Goal: Navigation & Orientation: Find specific page/section

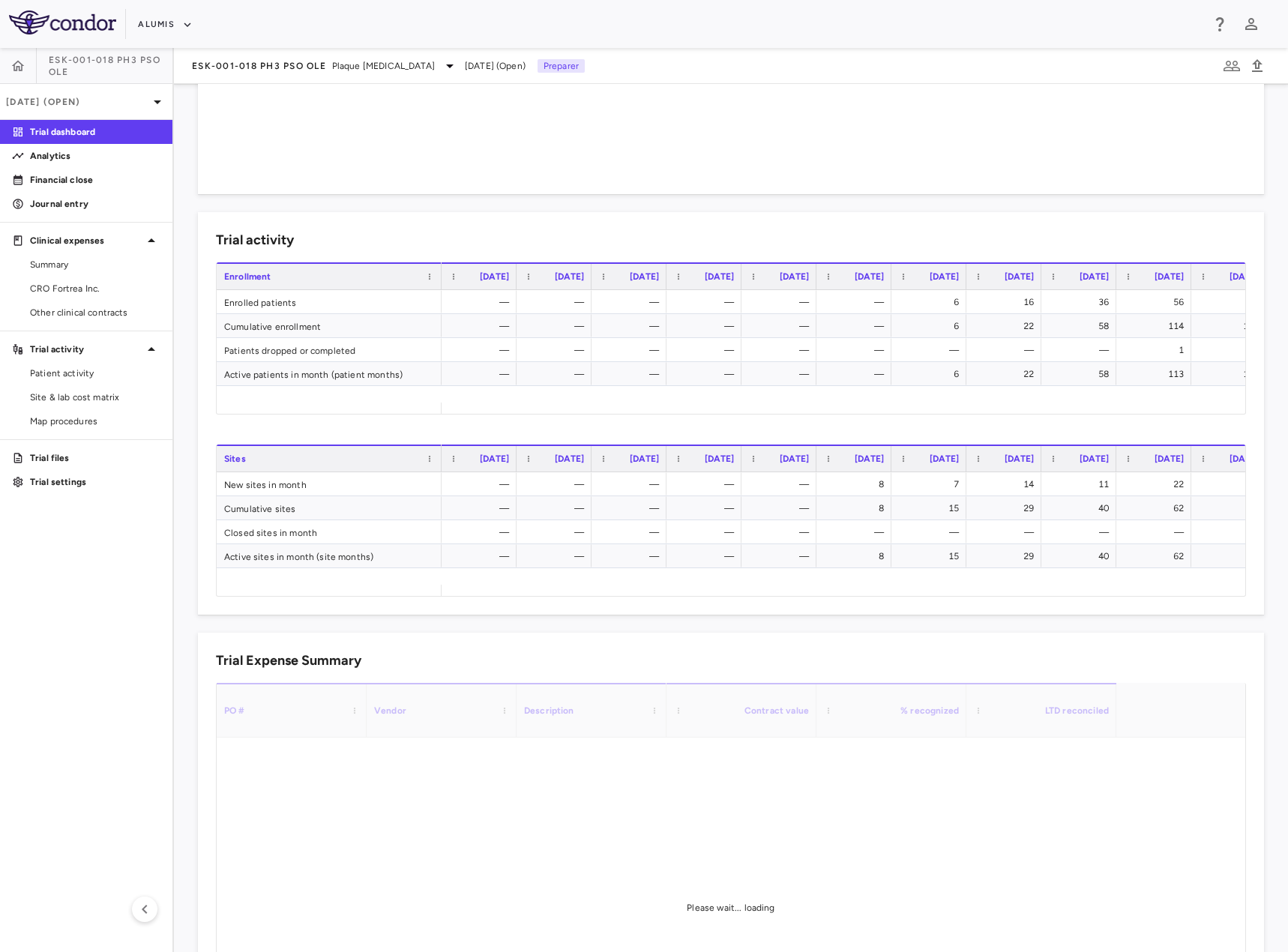
scroll to position [437, 0]
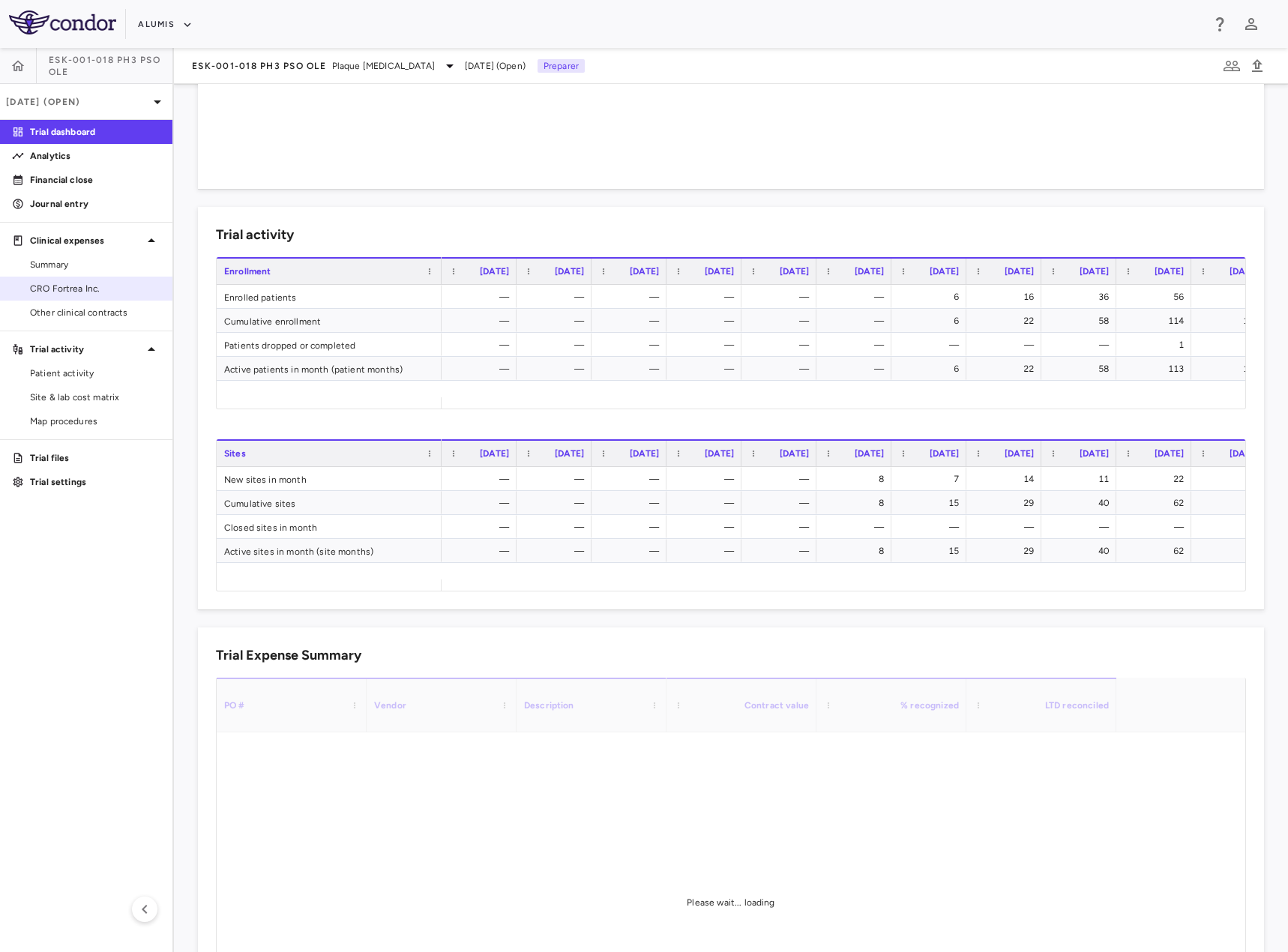
click at [74, 299] on link "CRO Fortrea Inc." at bounding box center [86, 289] width 172 height 23
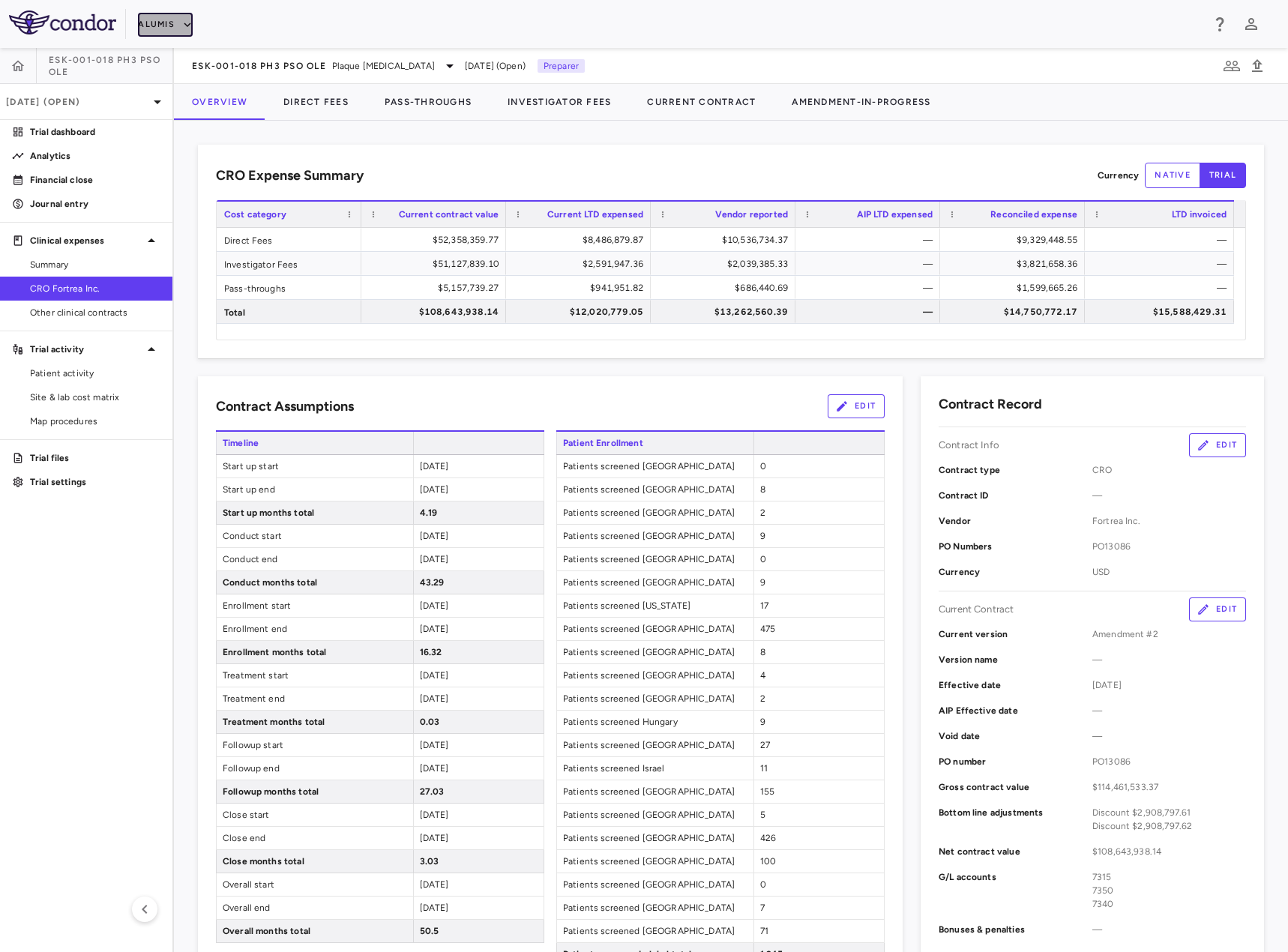
click at [150, 22] on button "Alumis" at bounding box center [165, 25] width 55 height 24
click at [175, 58] on li "Acelyrin" at bounding box center [200, 54] width 125 height 23
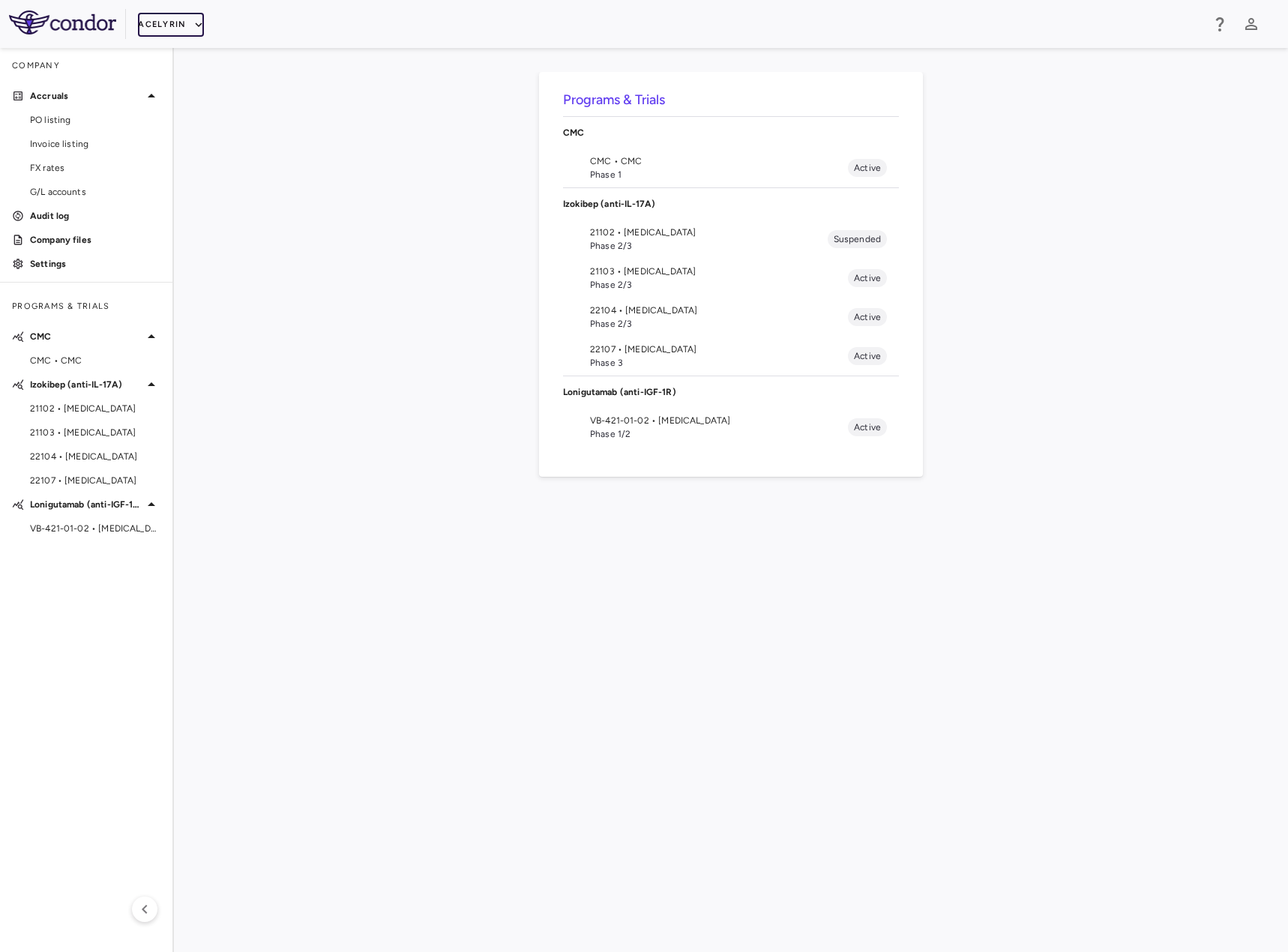
click at [142, 31] on button "Acelyrin" at bounding box center [171, 25] width 66 height 24
click at [159, 74] on li "Acelyrin - CMC" at bounding box center [200, 77] width 125 height 23
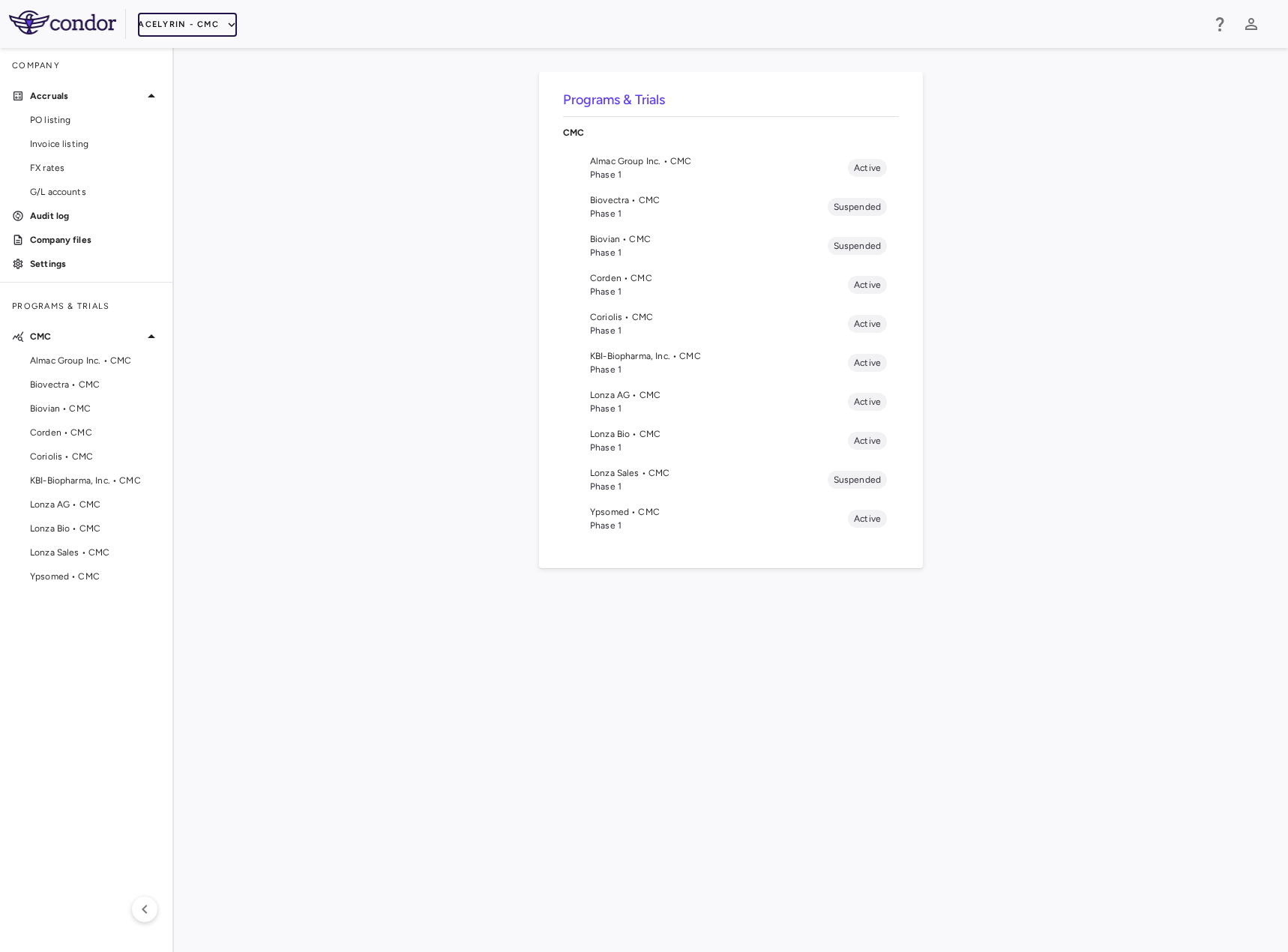
click at [178, 21] on button "Acelyrin - CMC" at bounding box center [187, 25] width 99 height 24
click at [180, 96] on li "Acelyrin - Translational" at bounding box center [200, 99] width 125 height 23
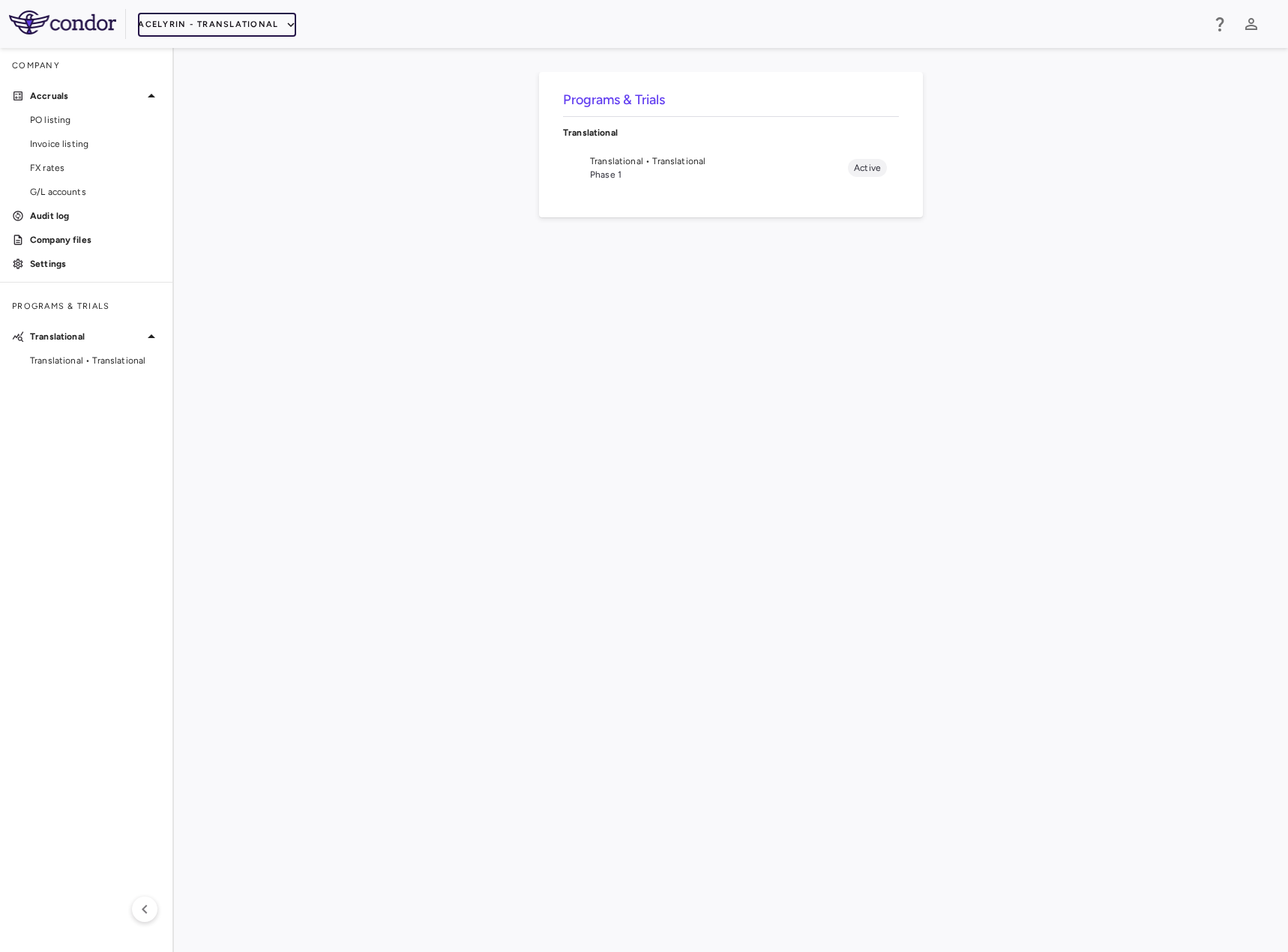
click at [182, 23] on button "Acelyrin - Translational" at bounding box center [217, 25] width 158 height 24
click at [182, 78] on li "Acelyrin - CMC" at bounding box center [200, 77] width 125 height 23
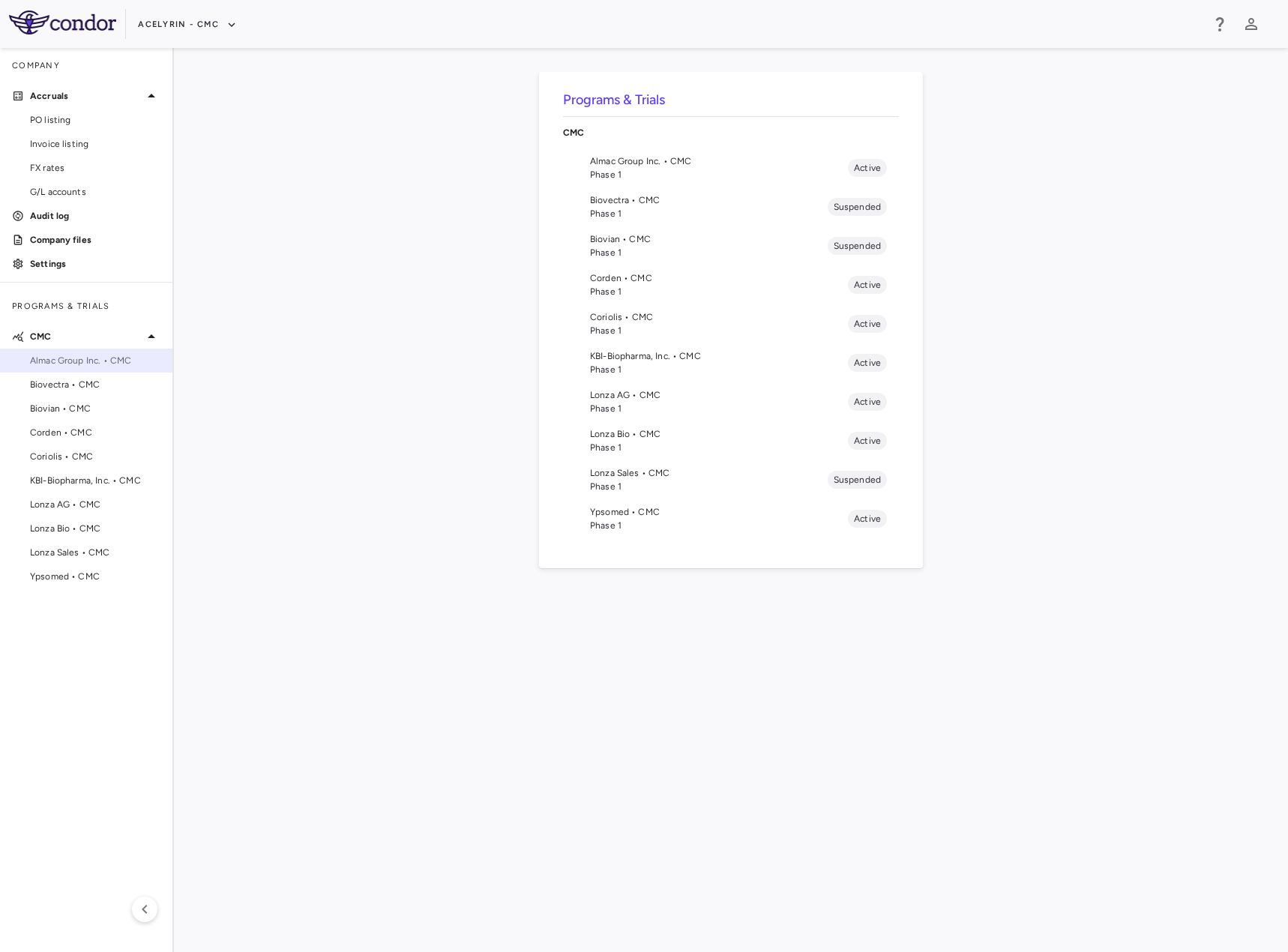
click at [93, 365] on span "Almac Group Inc. • CMC" at bounding box center [95, 360] width 130 height 14
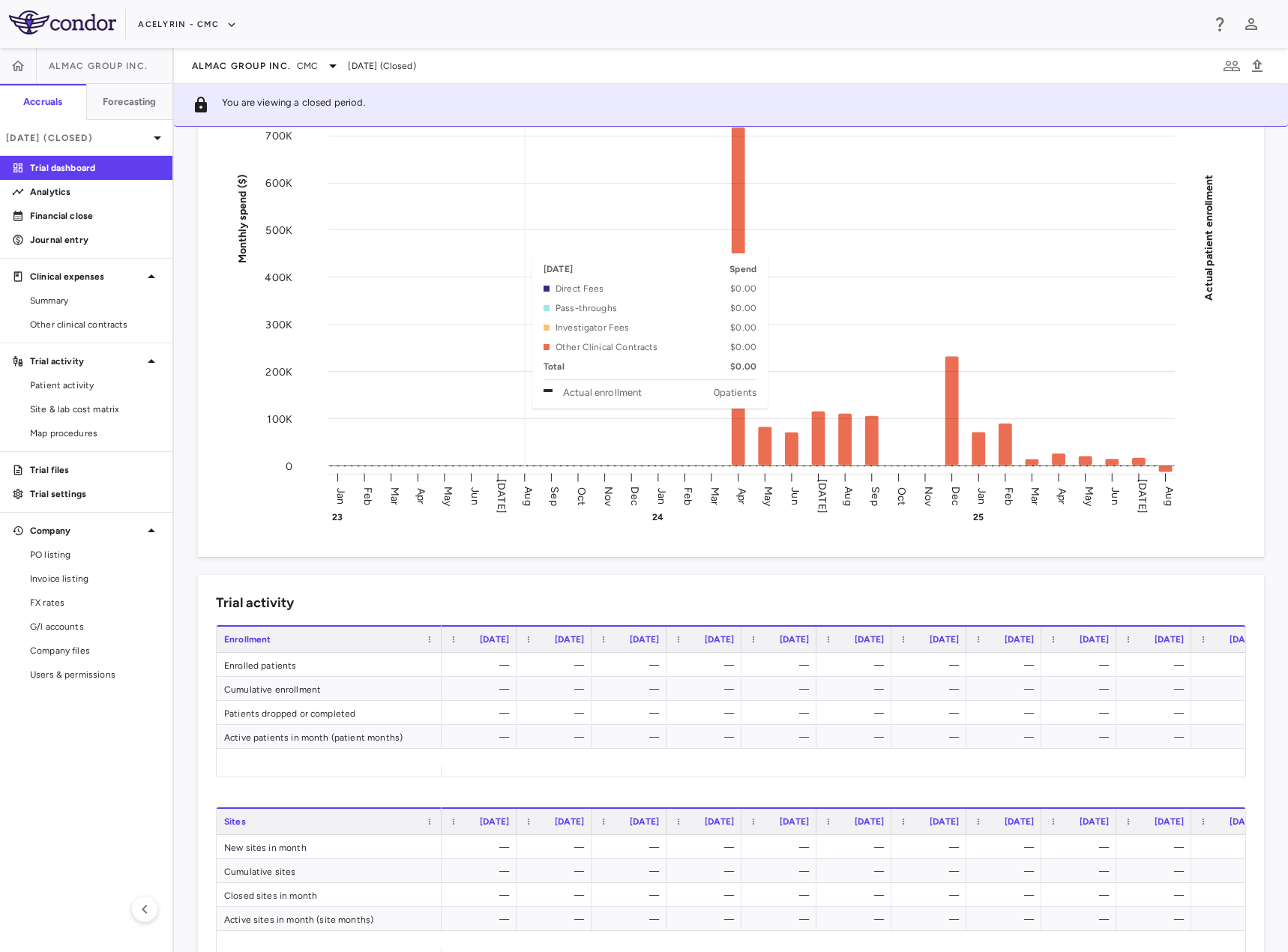
scroll to position [112, 0]
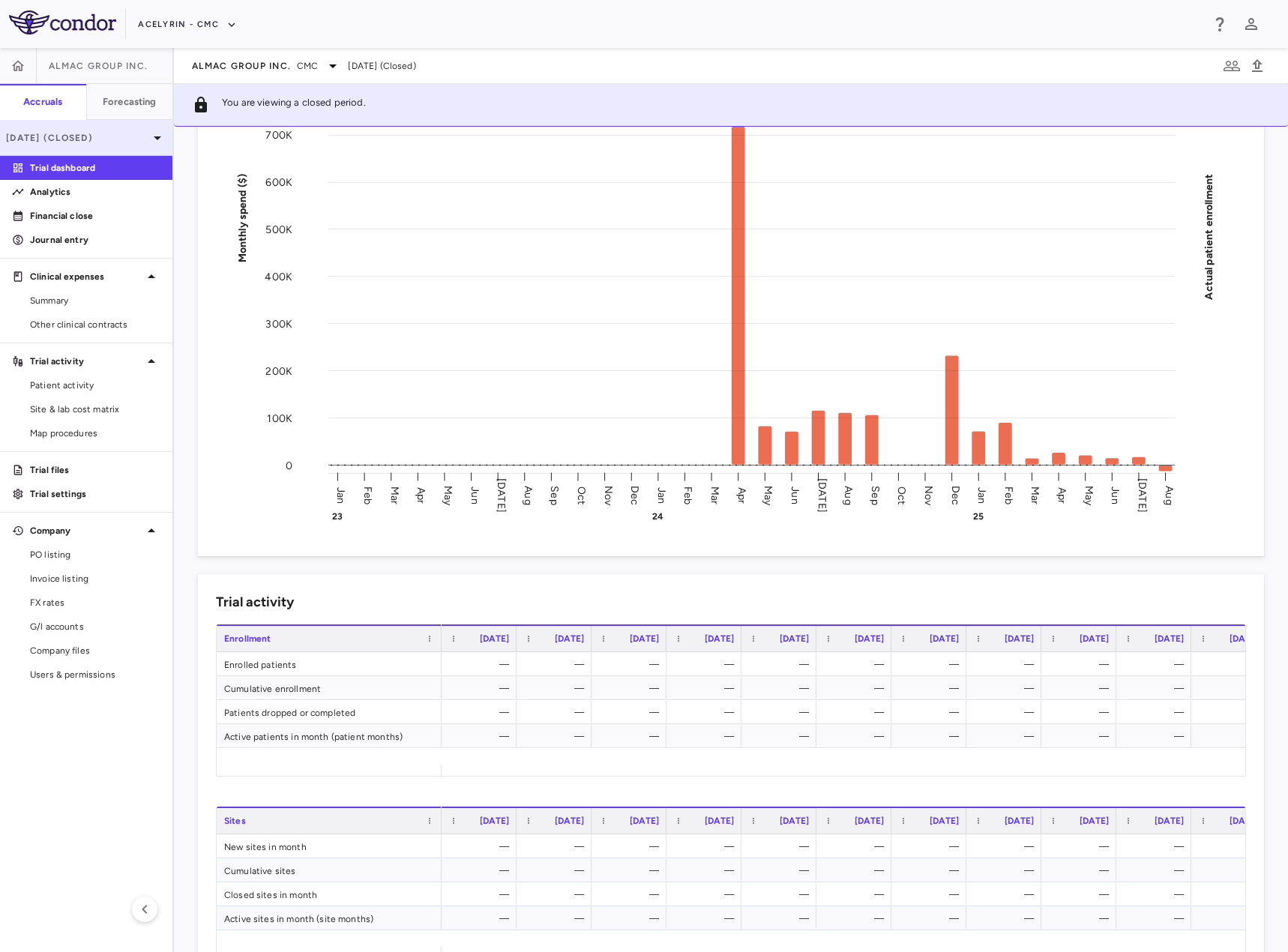
click at [107, 135] on p "[DATE] (Closed)" at bounding box center [77, 138] width 142 height 14
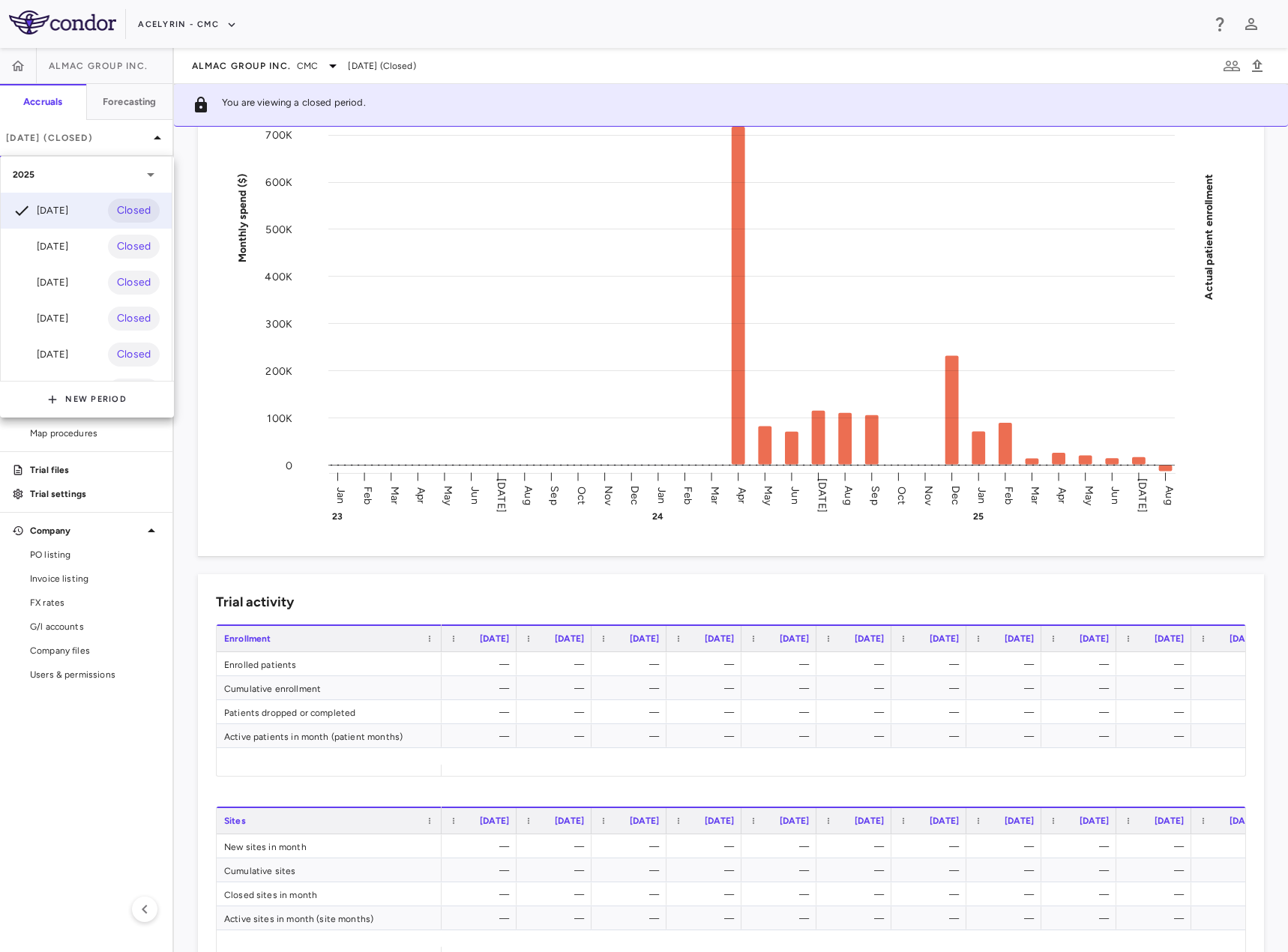
click at [82, 139] on div at bounding box center [644, 476] width 1288 height 952
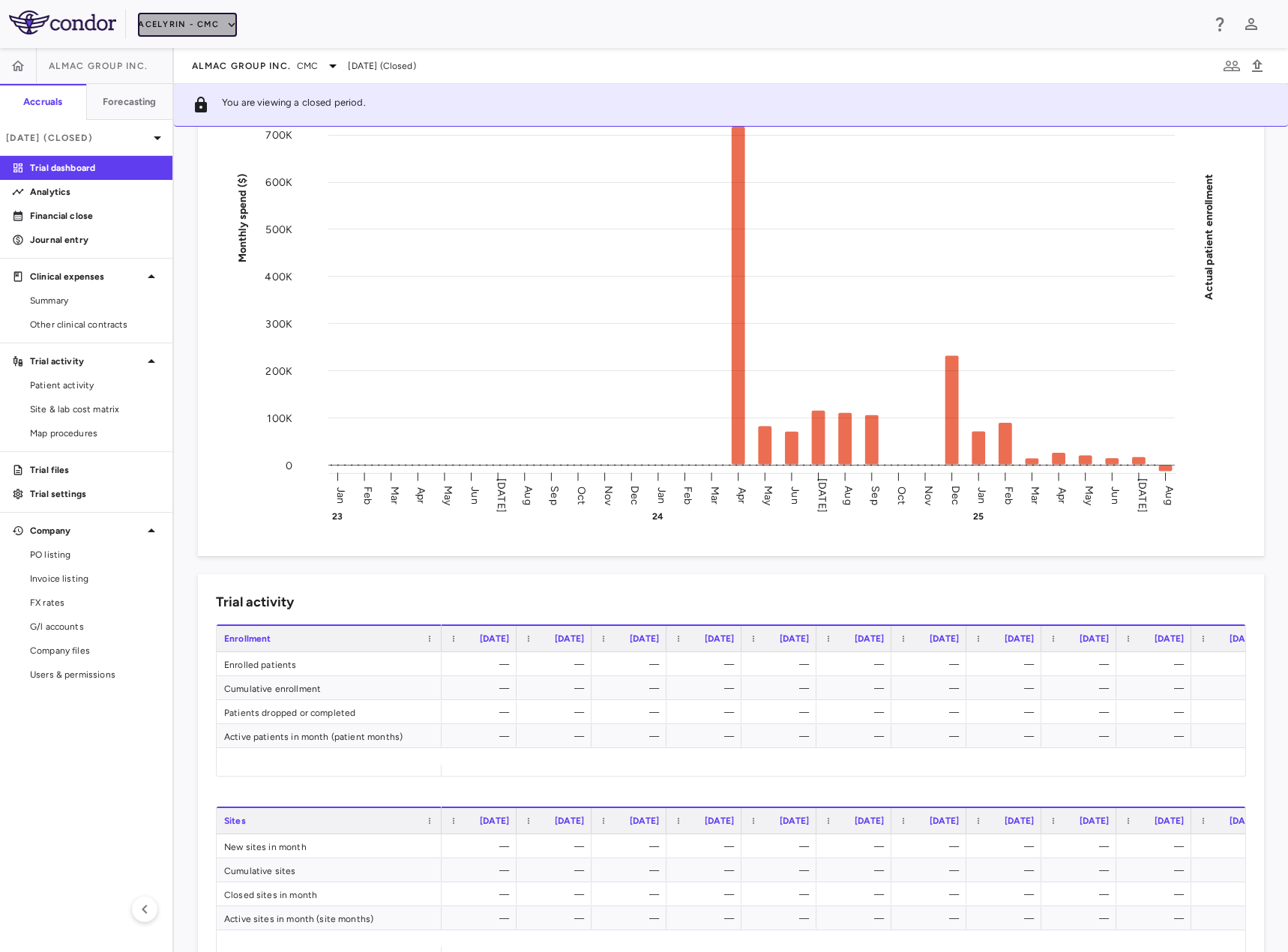
click at [184, 32] on button "Acelyrin - CMC" at bounding box center [187, 25] width 99 height 24
drag, startPoint x: 169, startPoint y: 17, endPoint x: 175, endPoint y: 81, distance: 64.3
click at [175, 81] on div "Acelyrin Acelyrin - CMC Acelyrin - Translational Alumis" at bounding box center [644, 476] width 1288 height 952
click at [175, 81] on li "Acelyrin - CMC" at bounding box center [200, 77] width 125 height 23
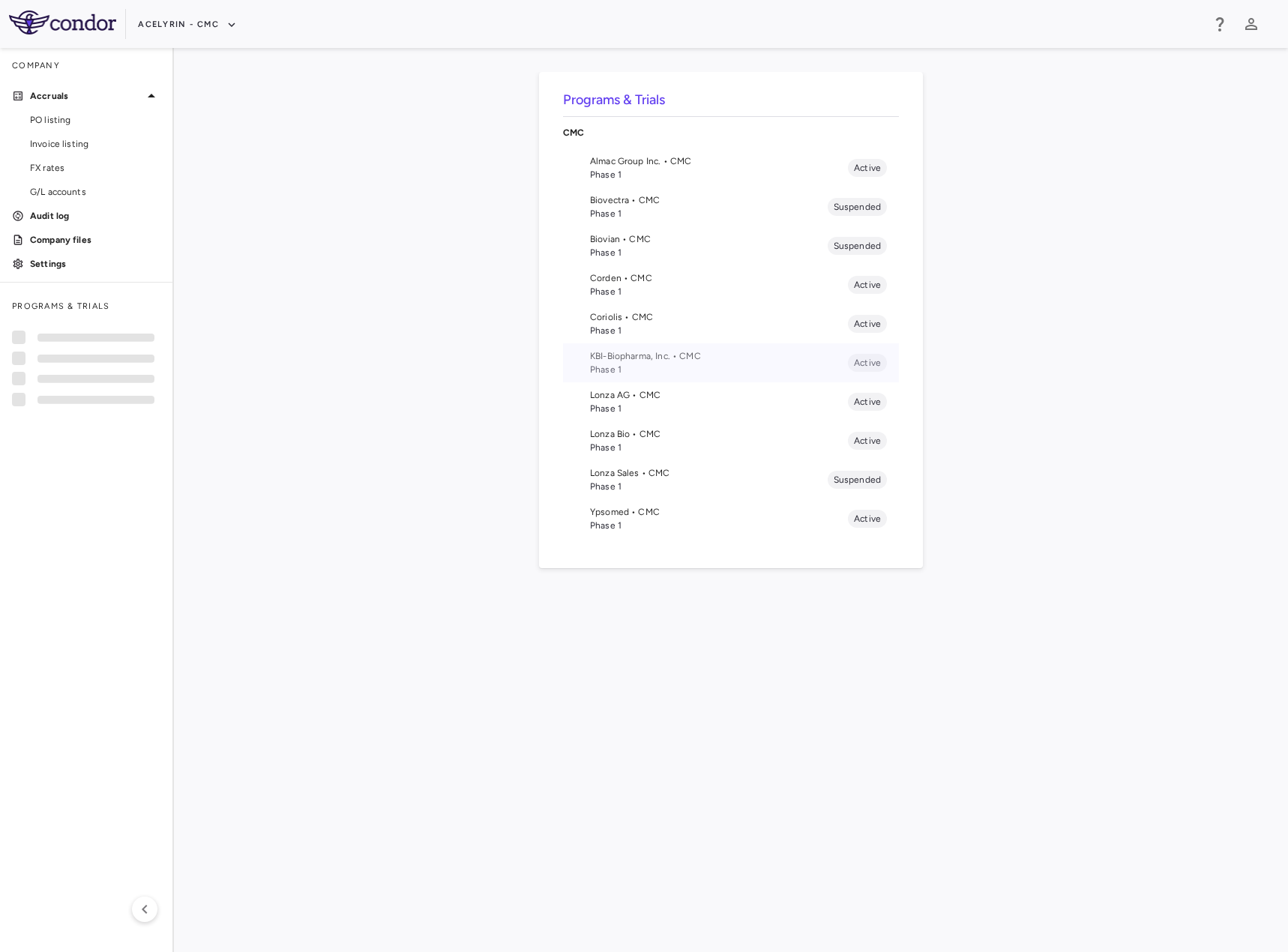
click at [658, 368] on span "Phase 1" at bounding box center [718, 369] width 258 height 14
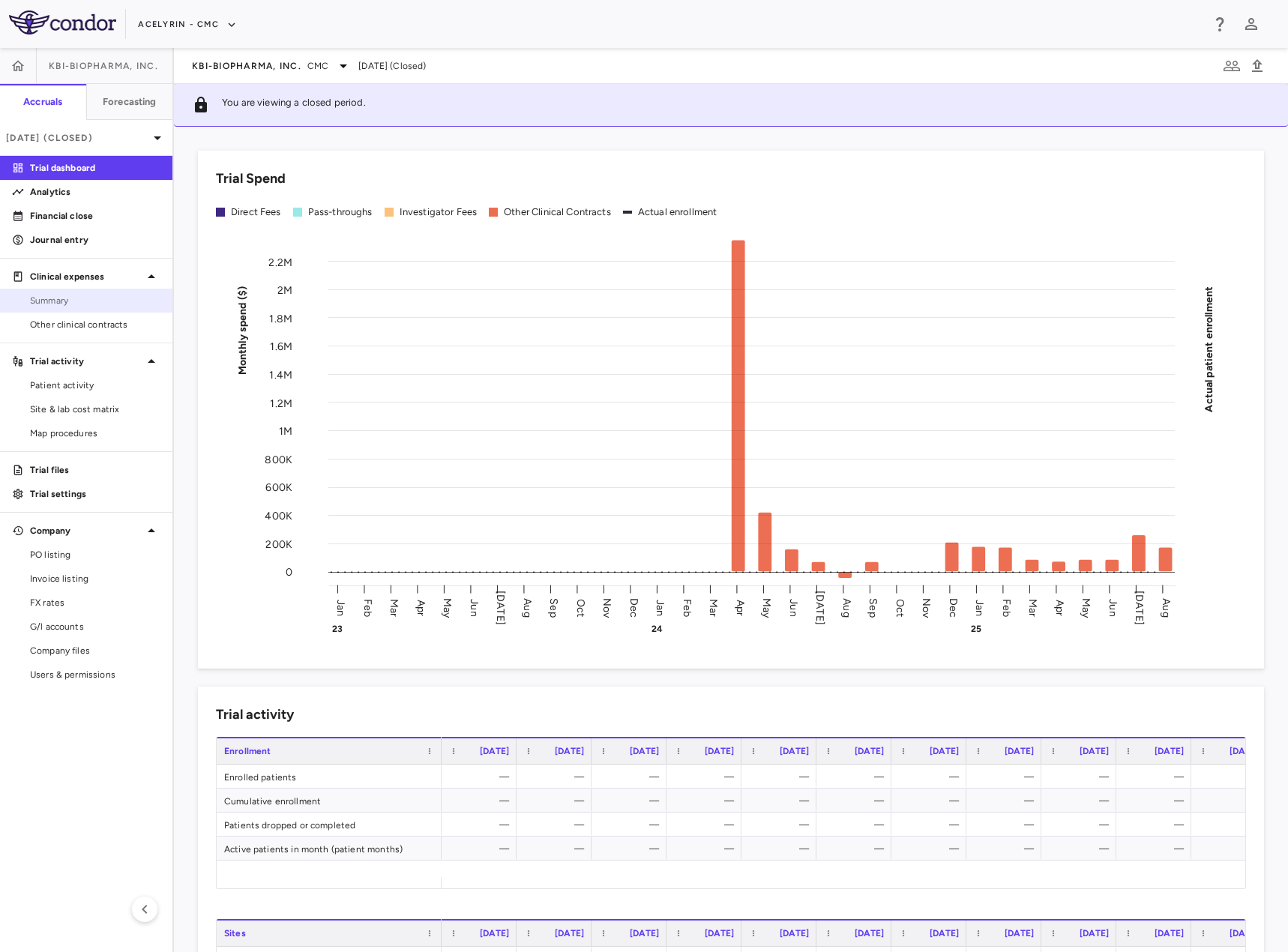
click at [106, 301] on span "Summary" at bounding box center [95, 301] width 130 height 14
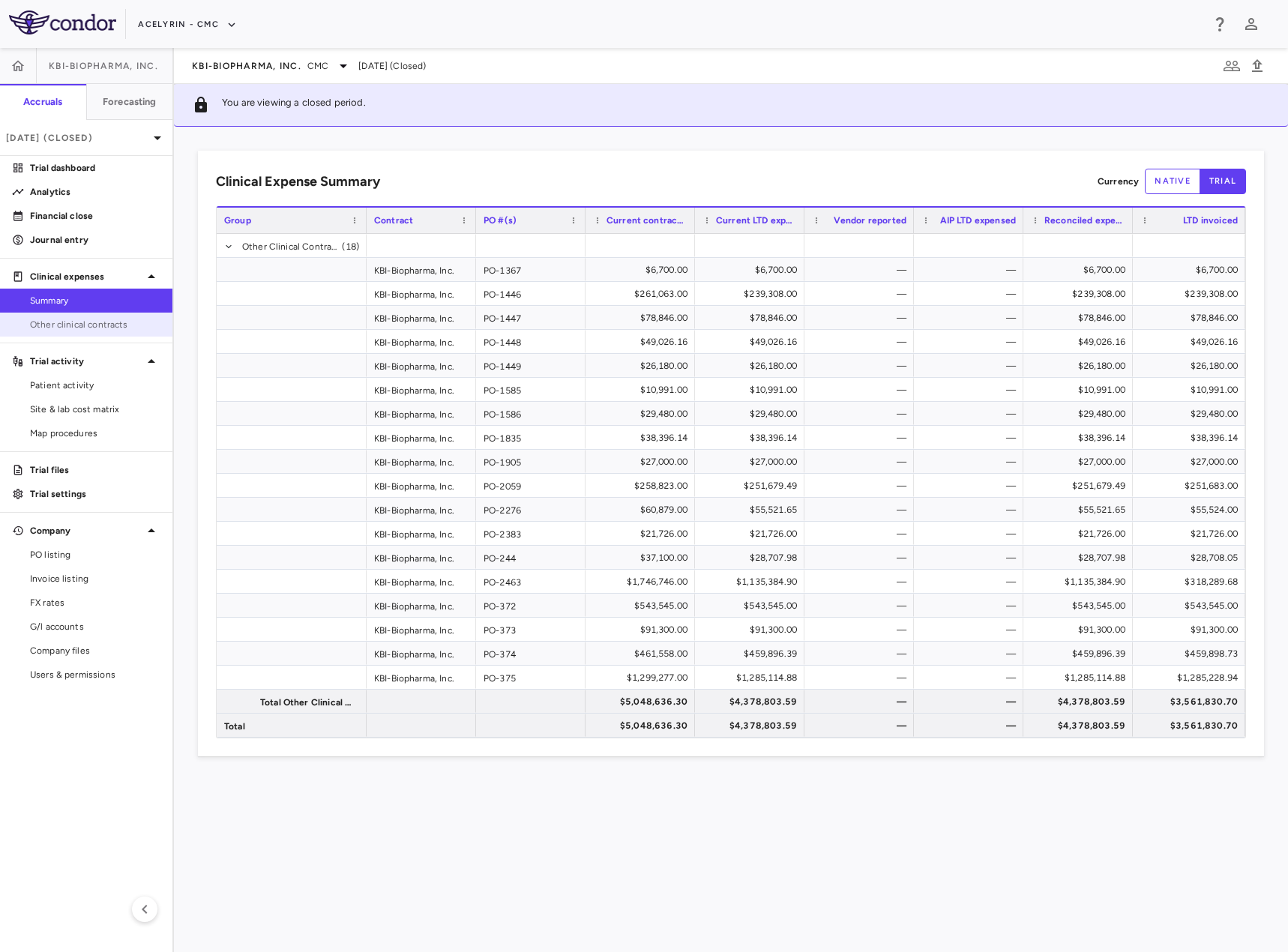
click at [101, 326] on span "Other clinical contracts" at bounding box center [95, 325] width 130 height 14
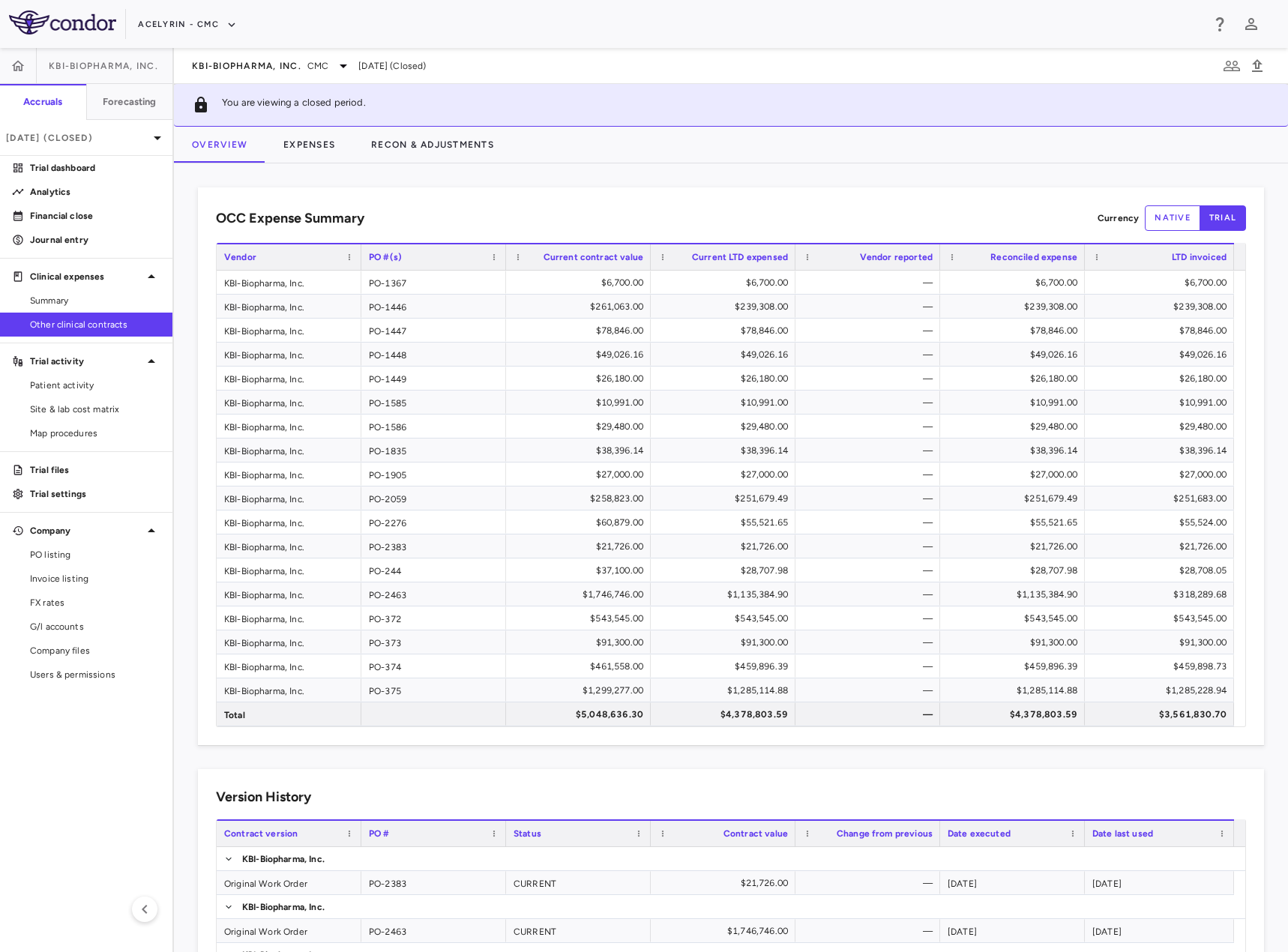
click at [157, 9] on div "Acelyrin - CMC" at bounding box center [644, 24] width 1288 height 48
click at [157, 19] on button "Acelyrin - CMC" at bounding box center [187, 25] width 99 height 24
drag, startPoint x: 155, startPoint y: 44, endPoint x: 159, endPoint y: 71, distance: 27.3
click at [159, 71] on ul "Acelyrin Acelyrin - CMC Acelyrin - Translational Alumis" at bounding box center [200, 88] width 125 height 102
click at [159, 71] on li "Acelyrin - CMC" at bounding box center [200, 77] width 125 height 23
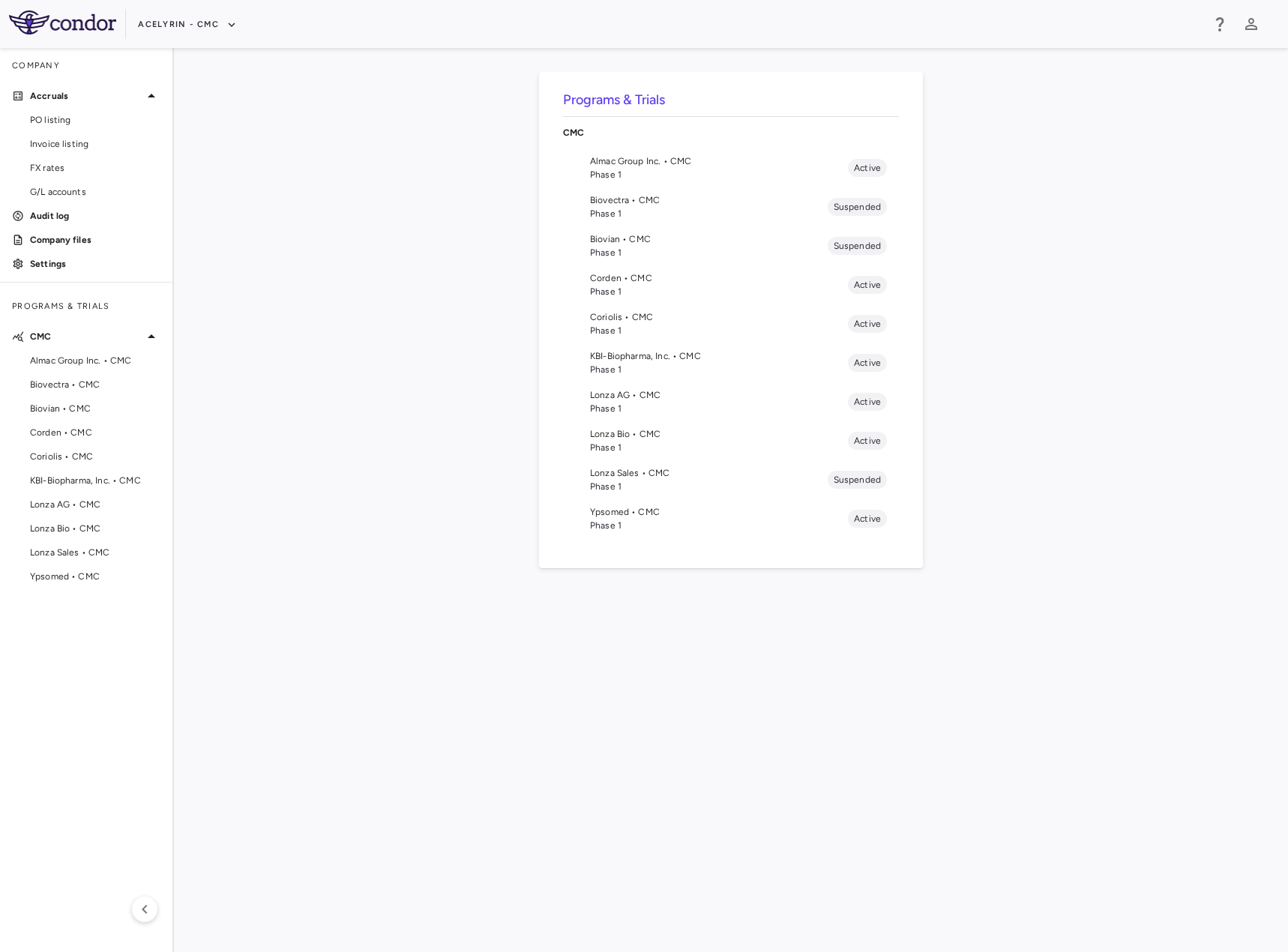
click at [670, 393] on span "Lonza AG • CMC" at bounding box center [718, 395] width 258 height 14
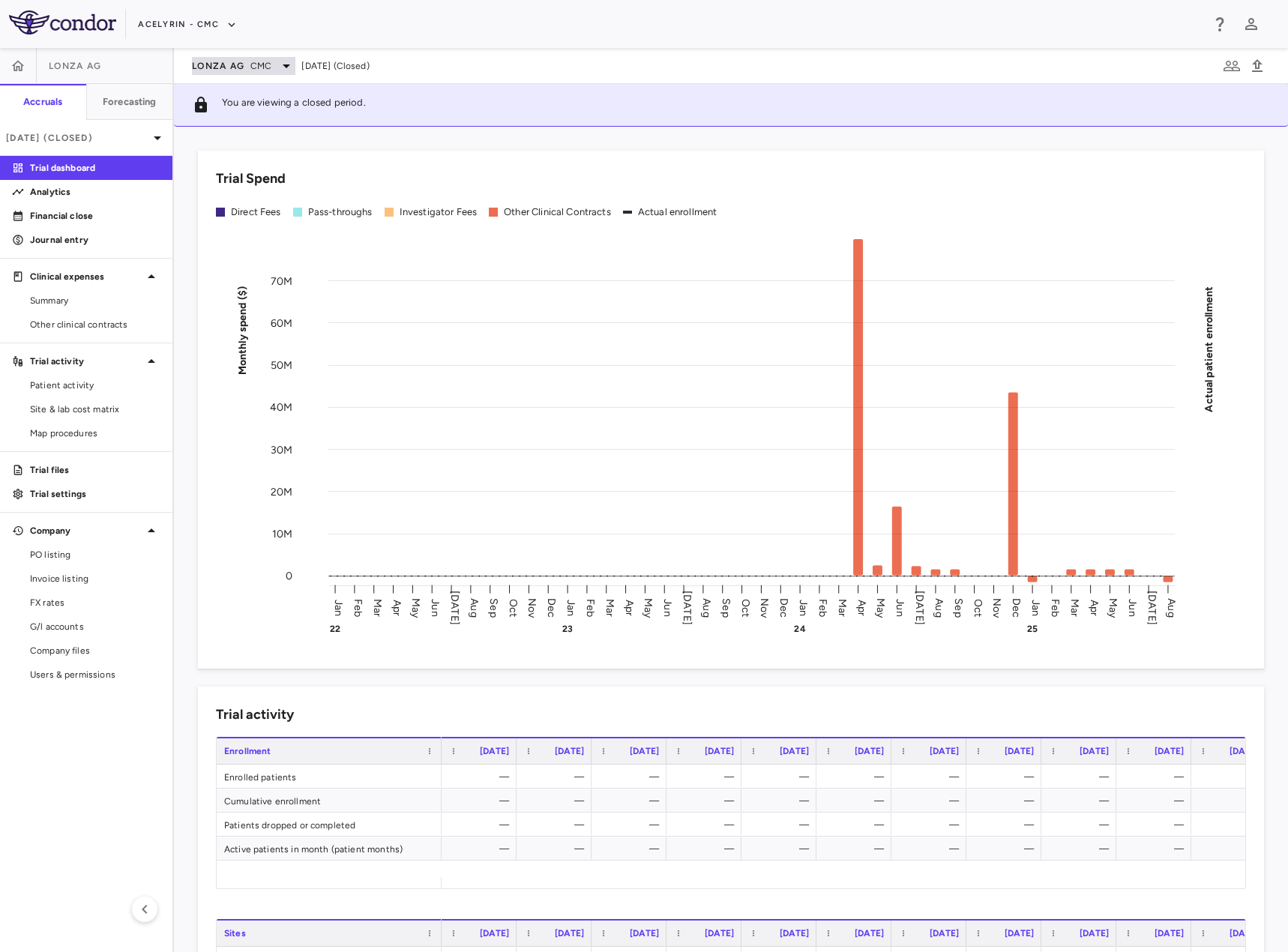
click at [263, 62] on span "CMC" at bounding box center [261, 66] width 21 height 14
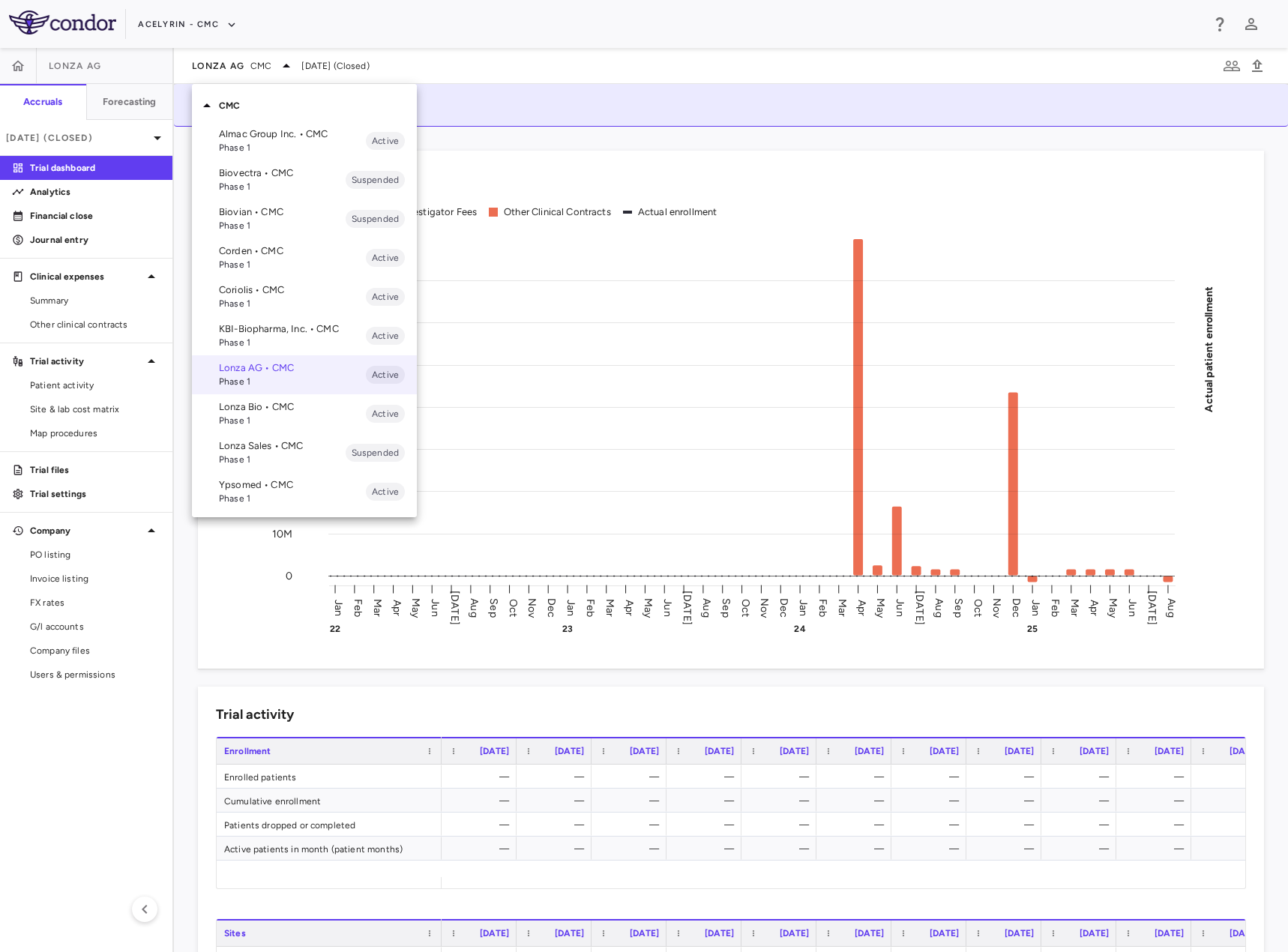
click at [768, 168] on div at bounding box center [644, 476] width 1288 height 952
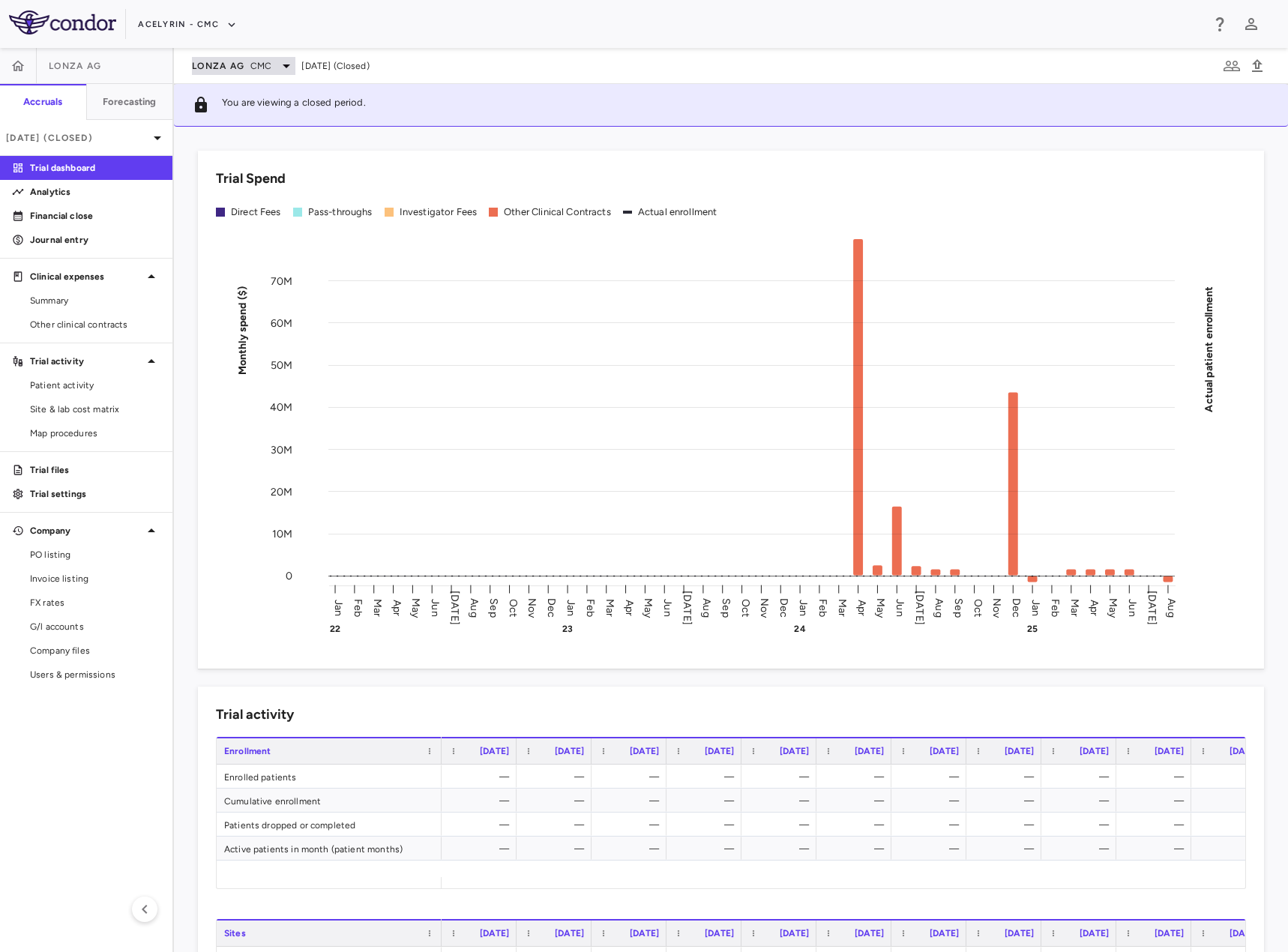
click at [235, 67] on span "Lonza AG" at bounding box center [218, 66] width 53 height 12
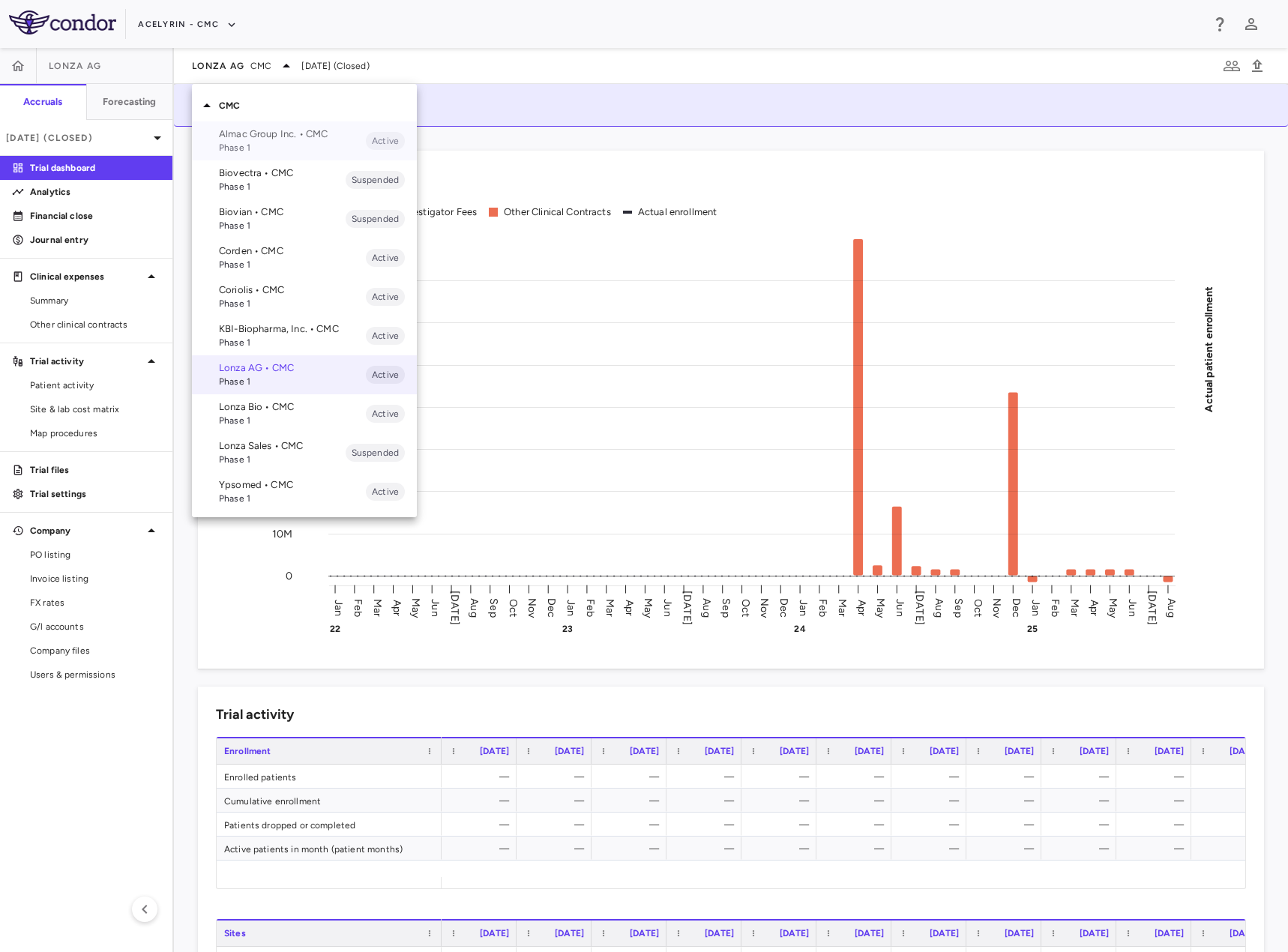
click at [269, 147] on span "Phase 1" at bounding box center [292, 147] width 147 height 14
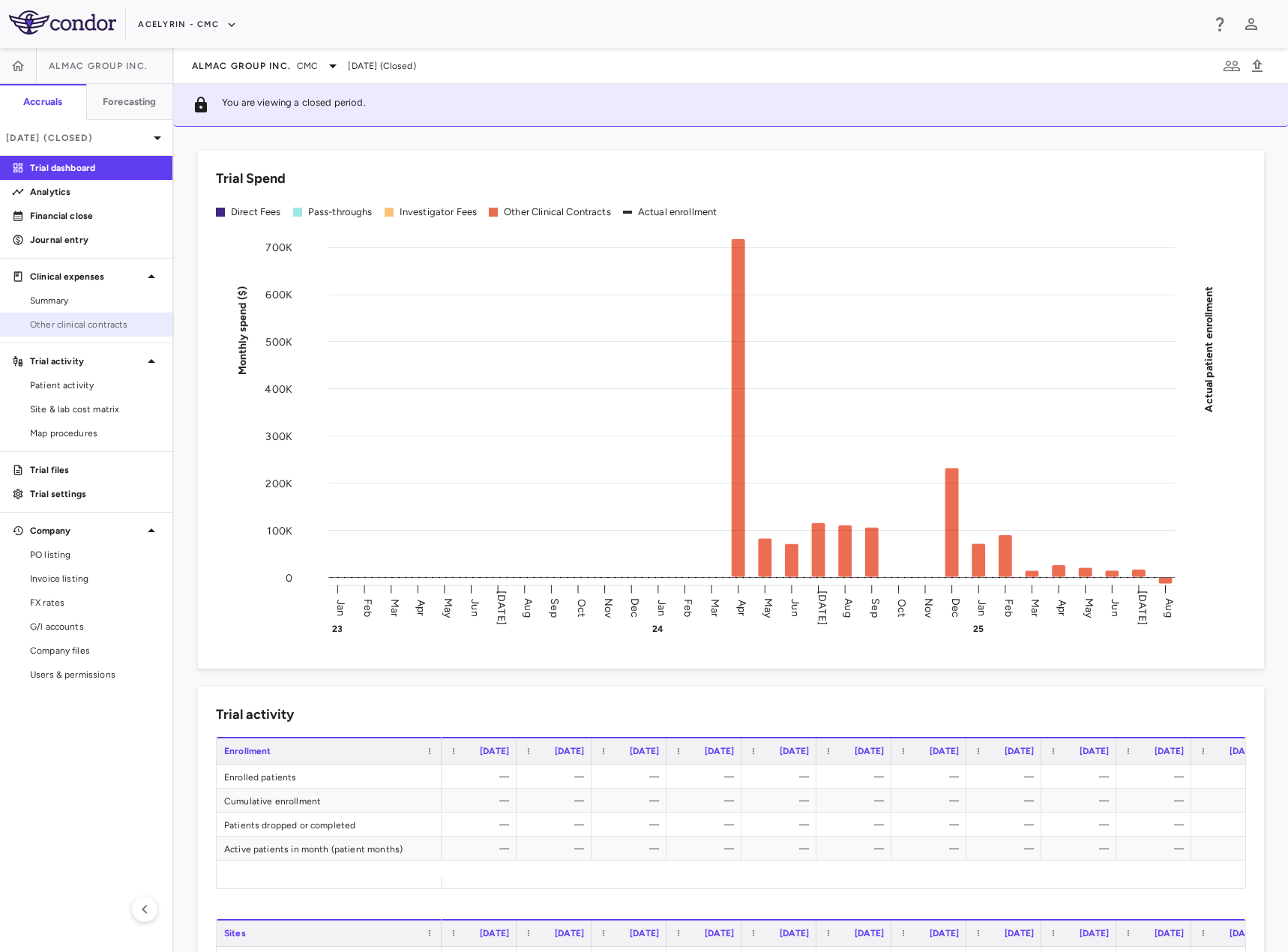
click at [108, 322] on span "Other clinical contracts" at bounding box center [95, 325] width 130 height 14
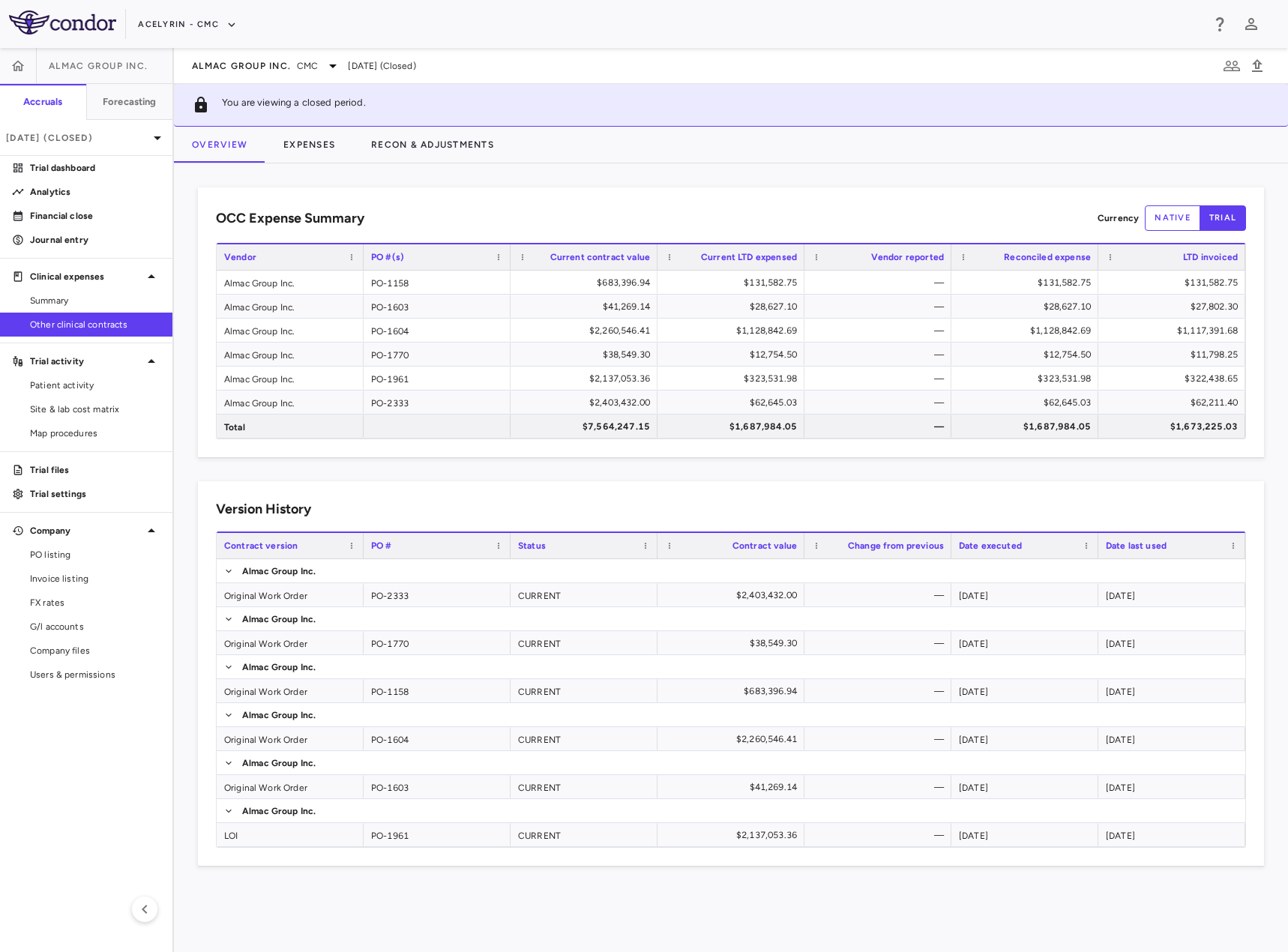
click at [46, 38] on div "Acelyrin - CMC" at bounding box center [644, 24] width 1288 height 48
click at [45, 23] on img at bounding box center [62, 23] width 107 height 24
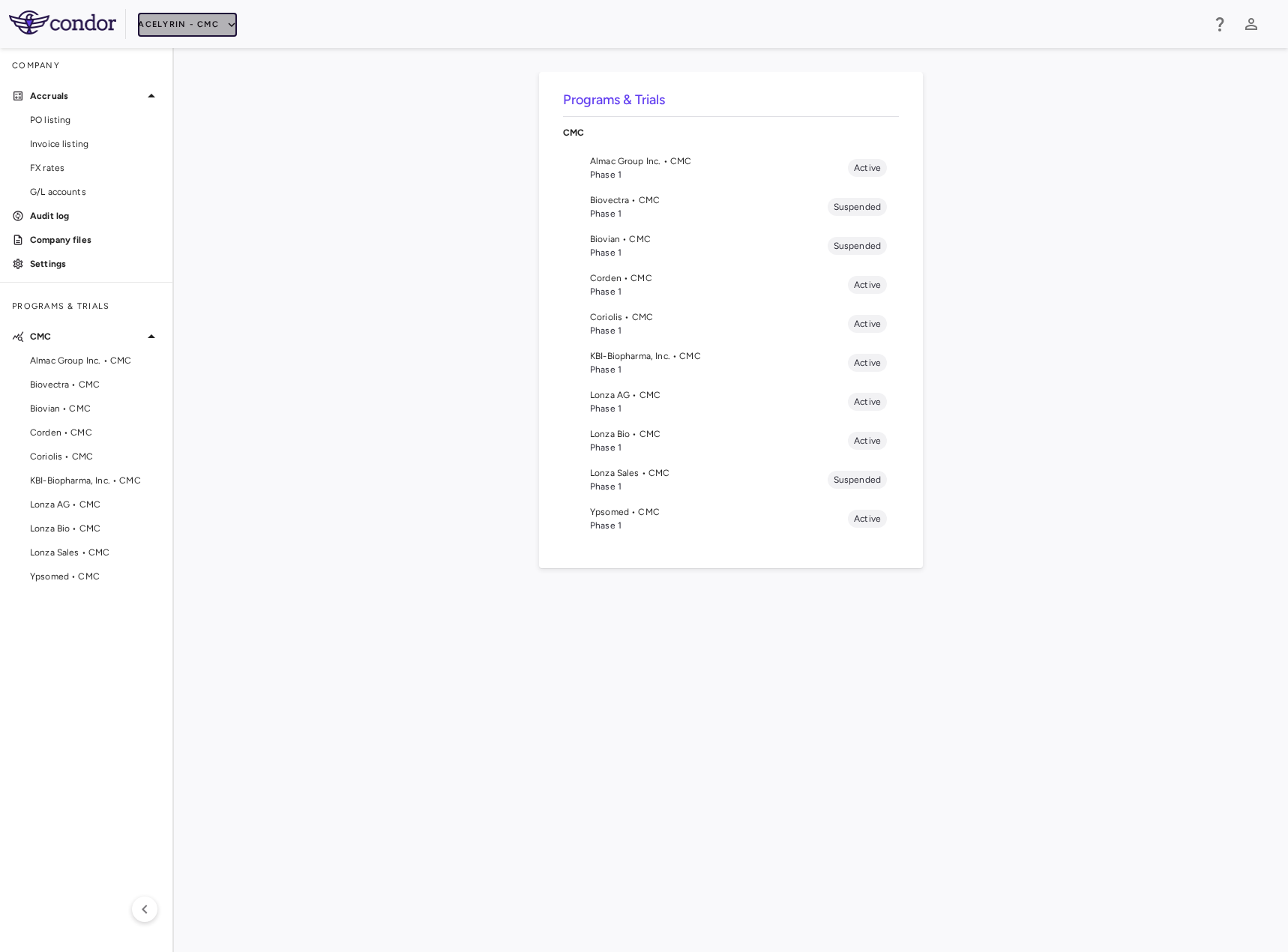
click at [170, 26] on button "Acelyrin - CMC" at bounding box center [187, 25] width 99 height 24
click at [177, 117] on li "Alumis" at bounding box center [200, 121] width 125 height 23
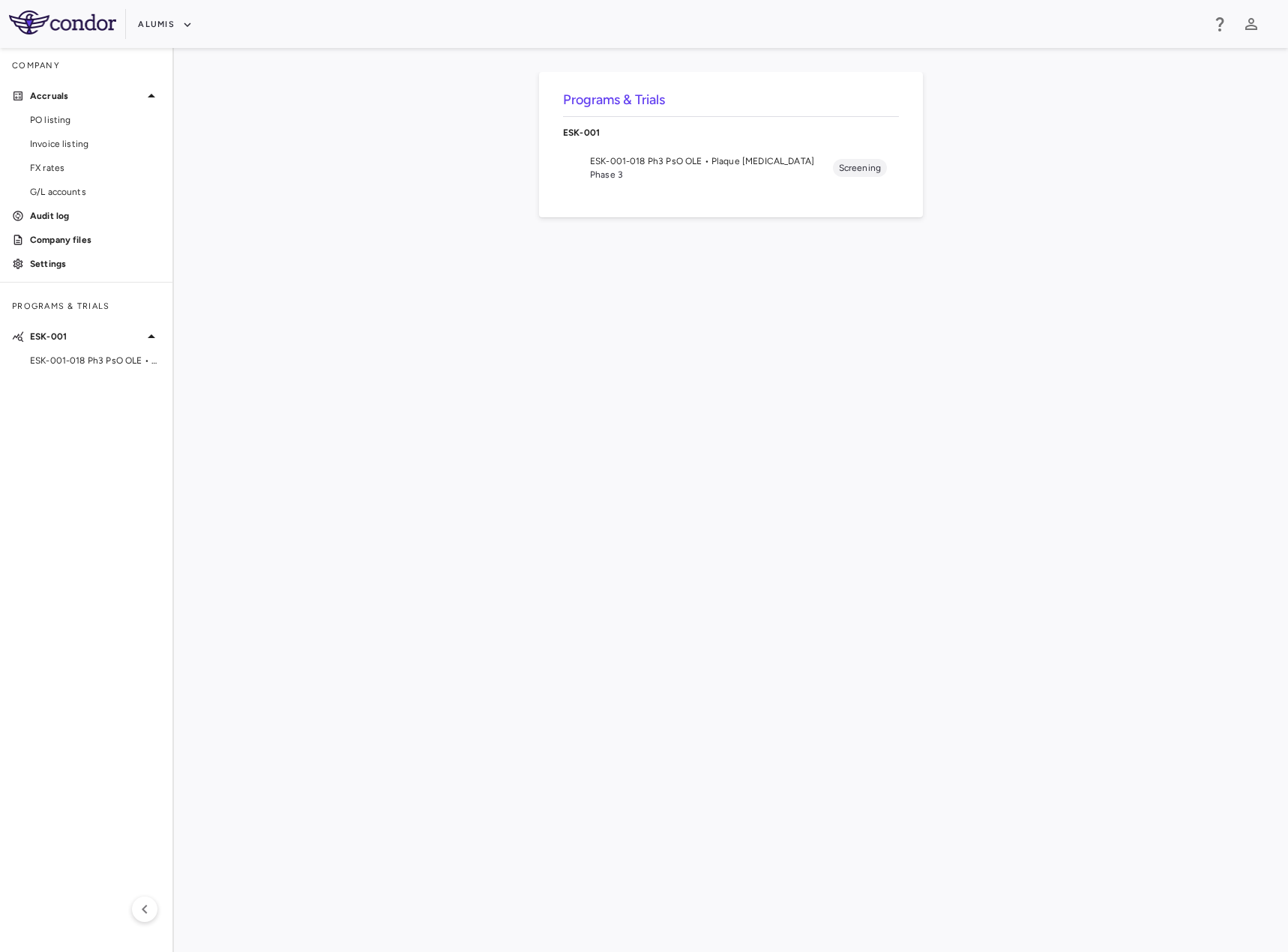
click at [631, 157] on span "ESK-001-018 Ph3 PsO OLE • Plaque [MEDICAL_DATA]" at bounding box center [711, 161] width 243 height 14
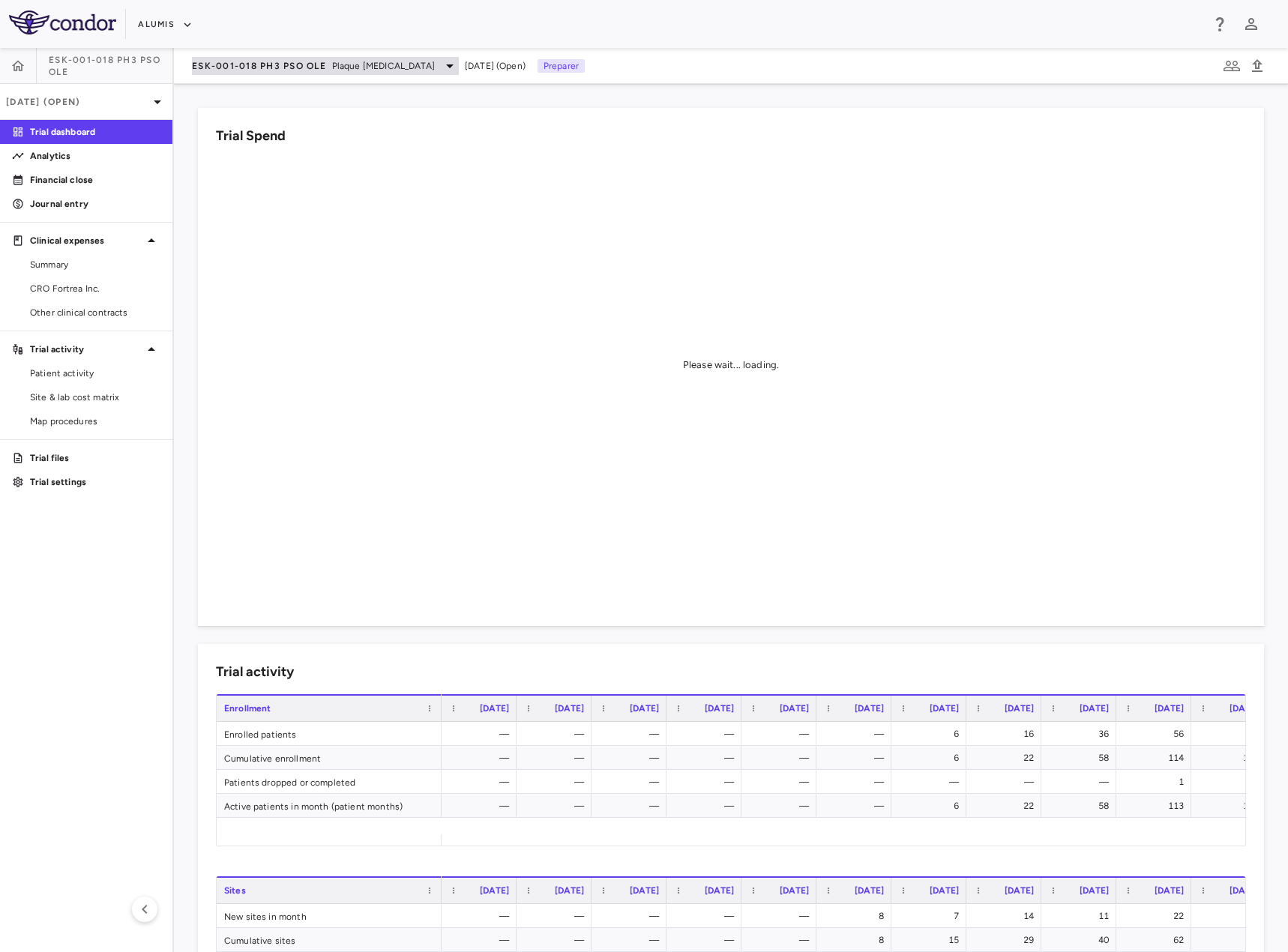
click at [375, 66] on span "Plaque [MEDICAL_DATA]" at bounding box center [383, 66] width 103 height 14
click at [375, 66] on div at bounding box center [644, 476] width 1288 height 952
